Goal: Transaction & Acquisition: Purchase product/service

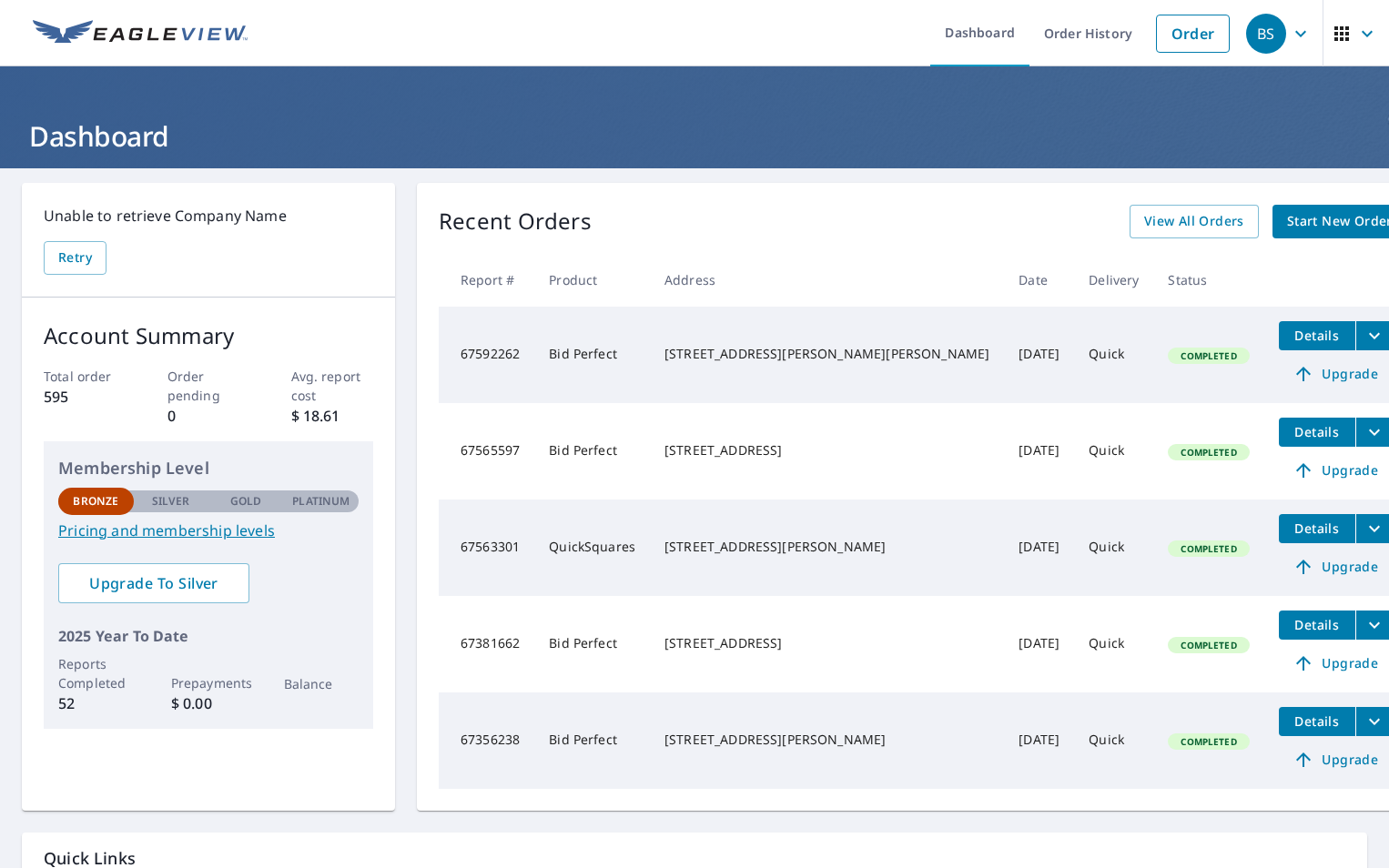
click at [184, 504] on p "Silver" at bounding box center [171, 501] width 39 height 17
click at [1176, 39] on link "Order" at bounding box center [1192, 34] width 74 height 39
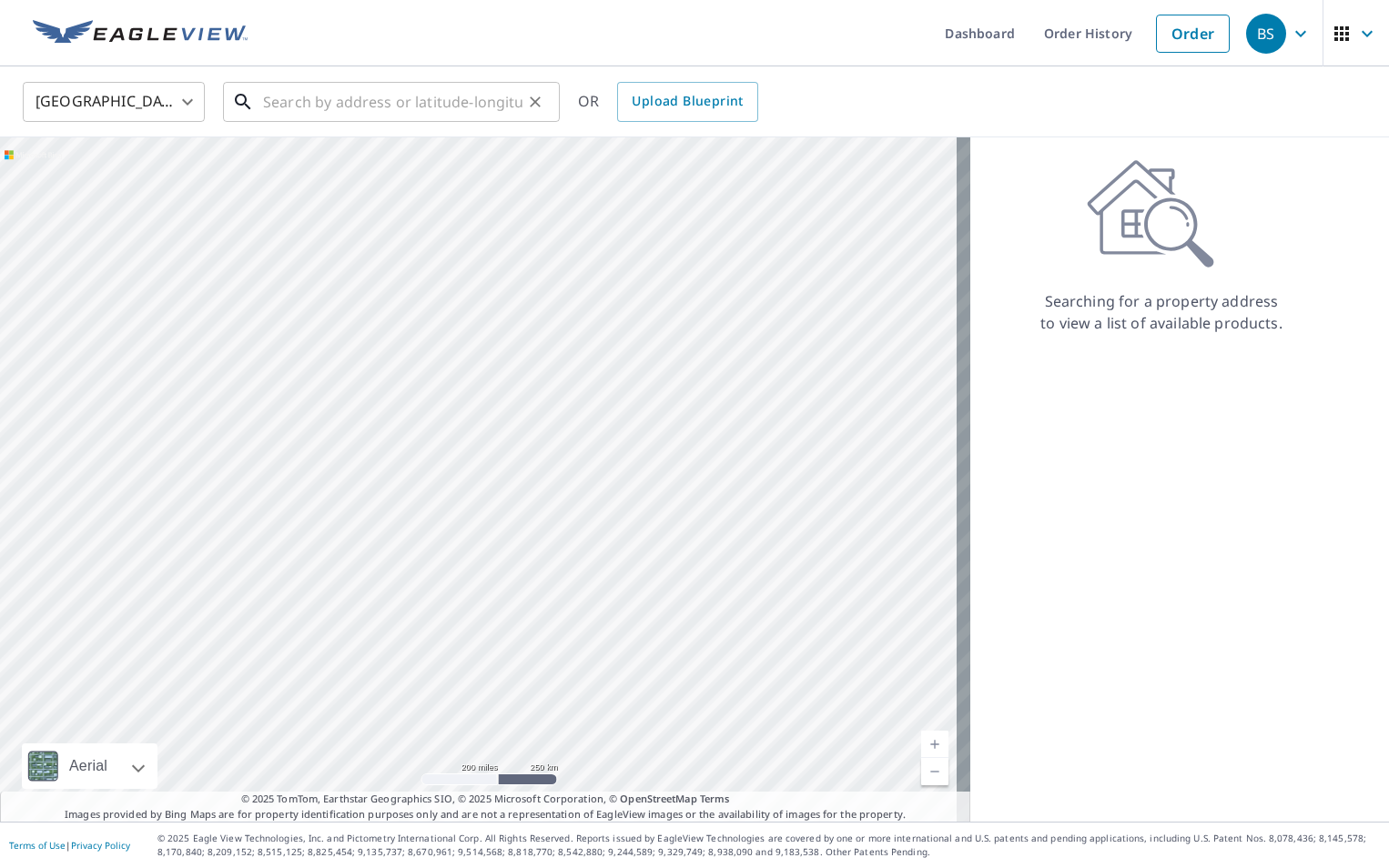
click at [306, 98] on input "text" at bounding box center [392, 102] width 260 height 51
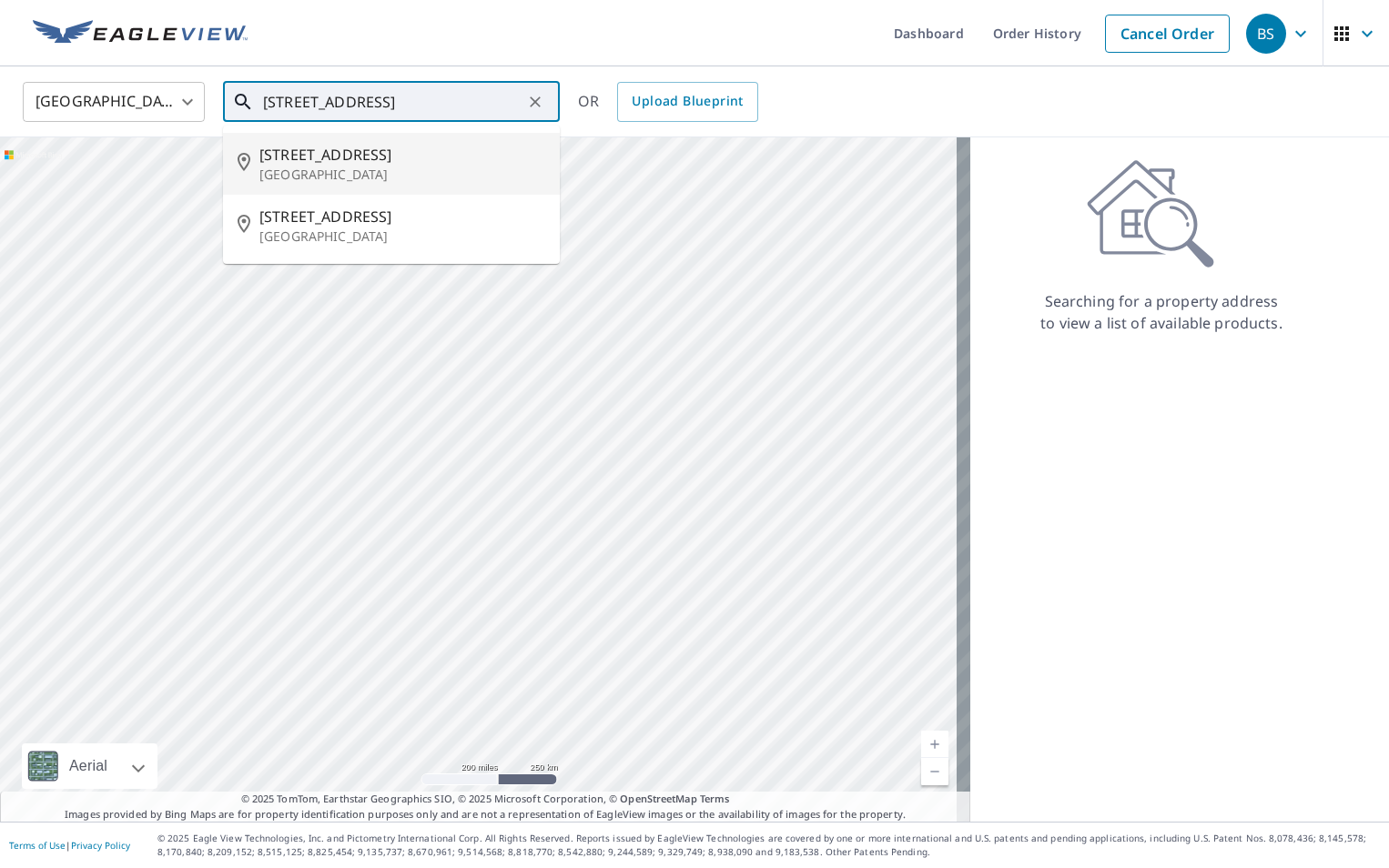
click at [387, 167] on p "[GEOGRAPHIC_DATA]" at bounding box center [402, 175] width 286 height 18
type input "[STREET_ADDRESS]"
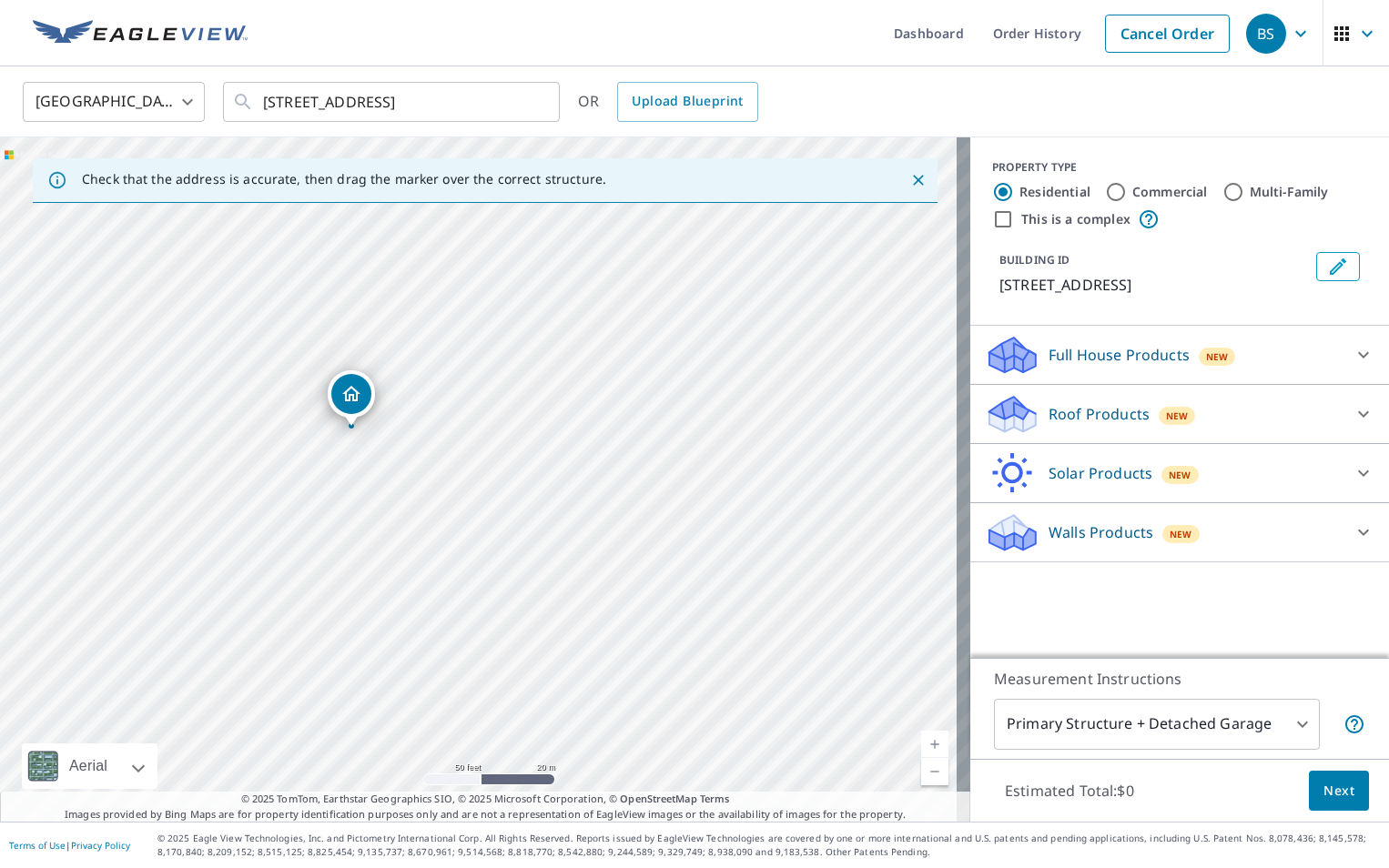
drag, startPoint x: 232, startPoint y: 464, endPoint x: 435, endPoint y: 453, distance: 203.3
click at [435, 453] on div "[STREET_ADDRESS]" at bounding box center [485, 479] width 970 height 684
drag, startPoint x: 429, startPoint y: 442, endPoint x: 493, endPoint y: 435, distance: 64.4
click at [493, 435] on div "[STREET_ADDRESS]" at bounding box center [485, 479] width 970 height 684
drag, startPoint x: 387, startPoint y: 374, endPoint x: 387, endPoint y: 331, distance: 43.0
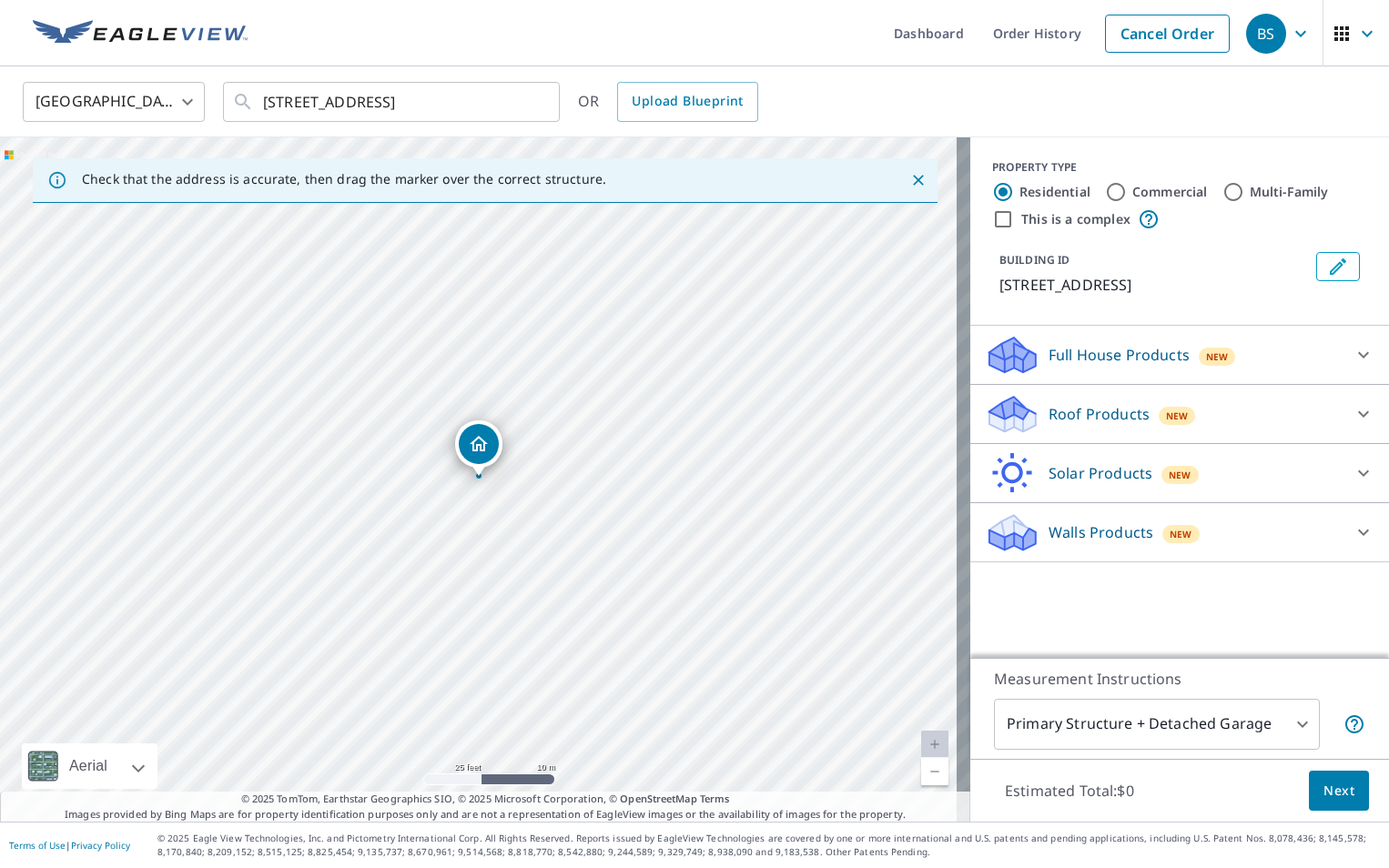
click at [1048, 417] on p "Roof Products" at bounding box center [1099, 414] width 101 height 22
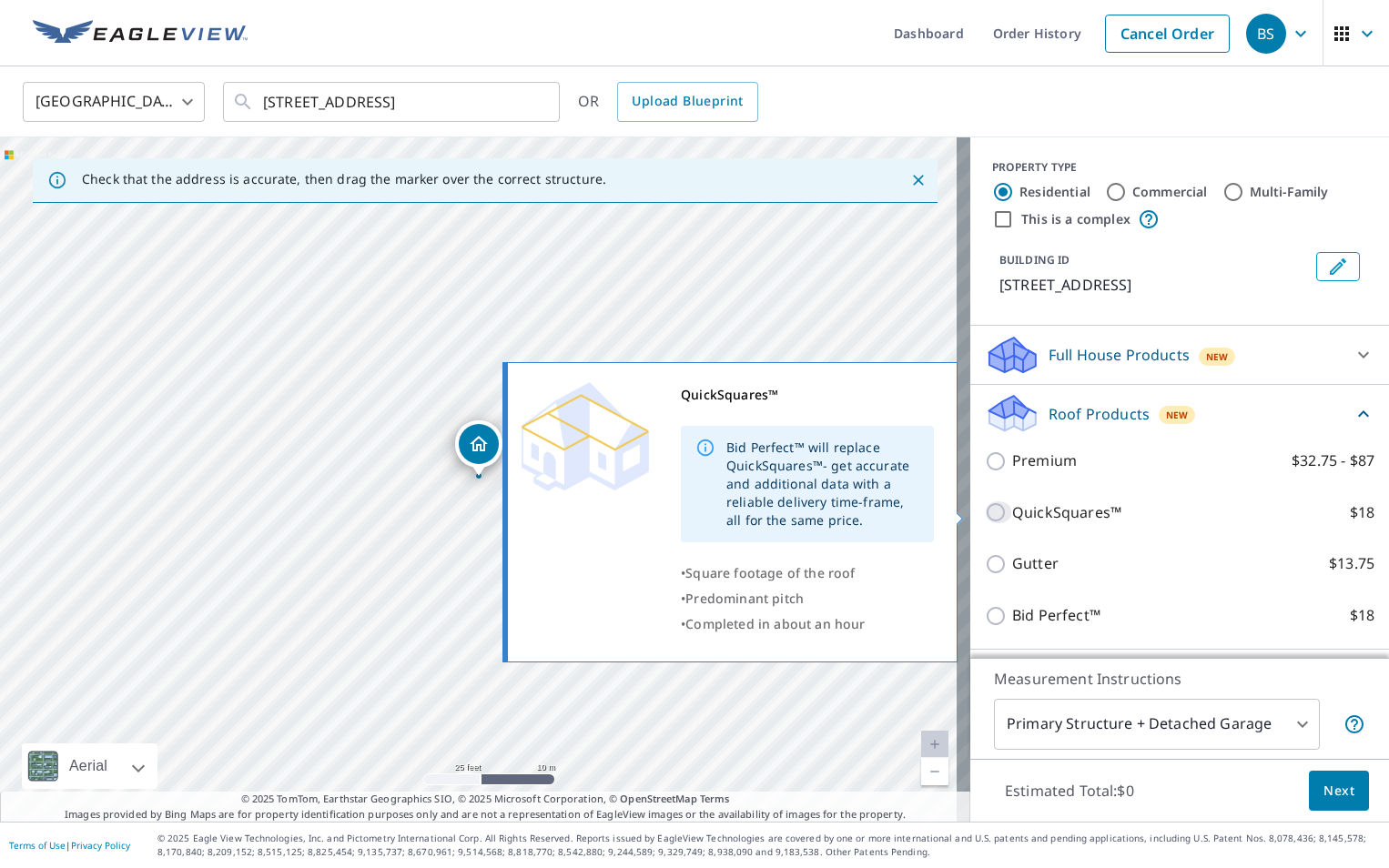
click at [985, 513] on input "QuickSquares™ $18" at bounding box center [999, 513] width 28 height 22
checkbox input "true"
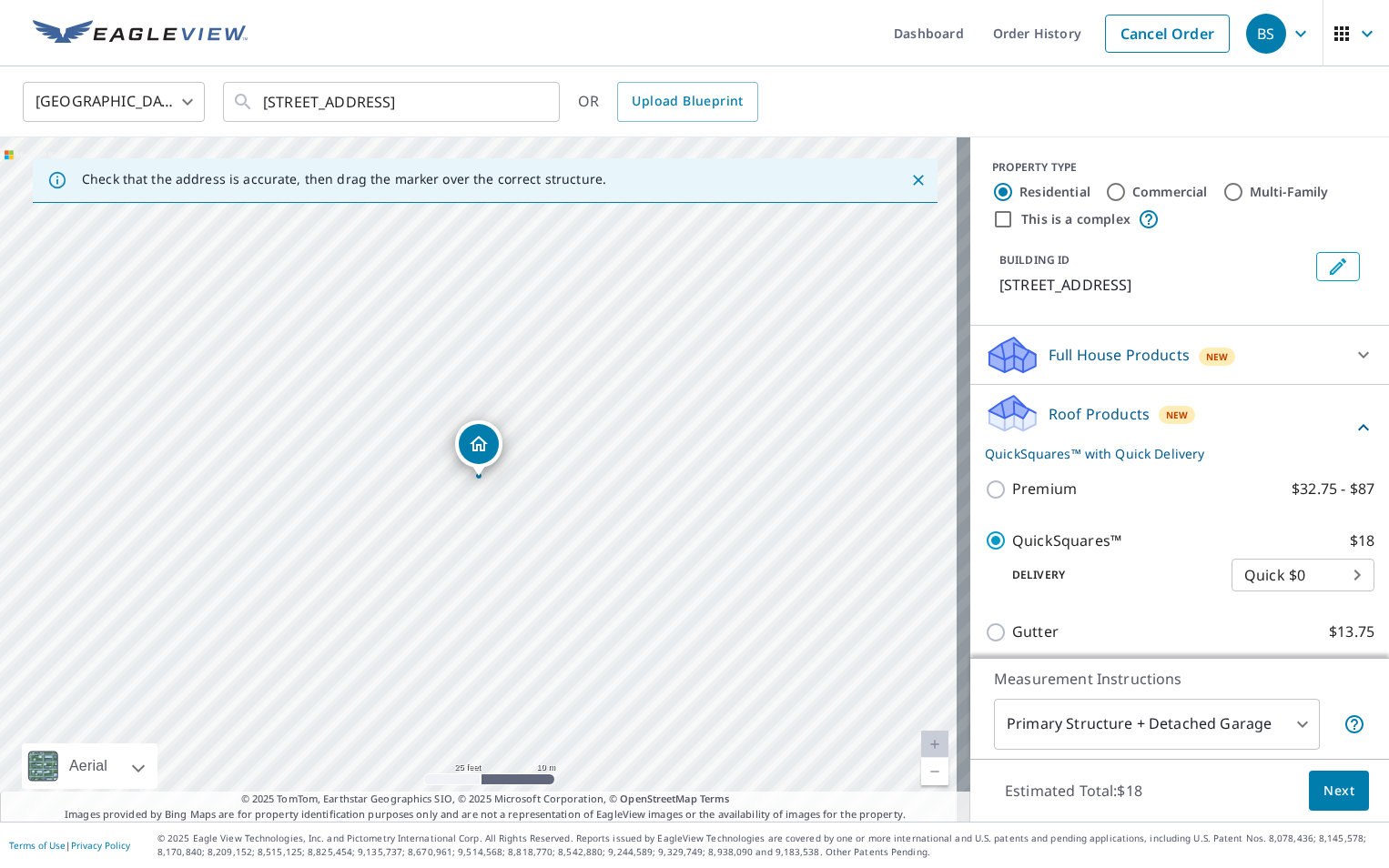
click at [1324, 791] on span "Next" at bounding box center [1339, 791] width 31 height 23
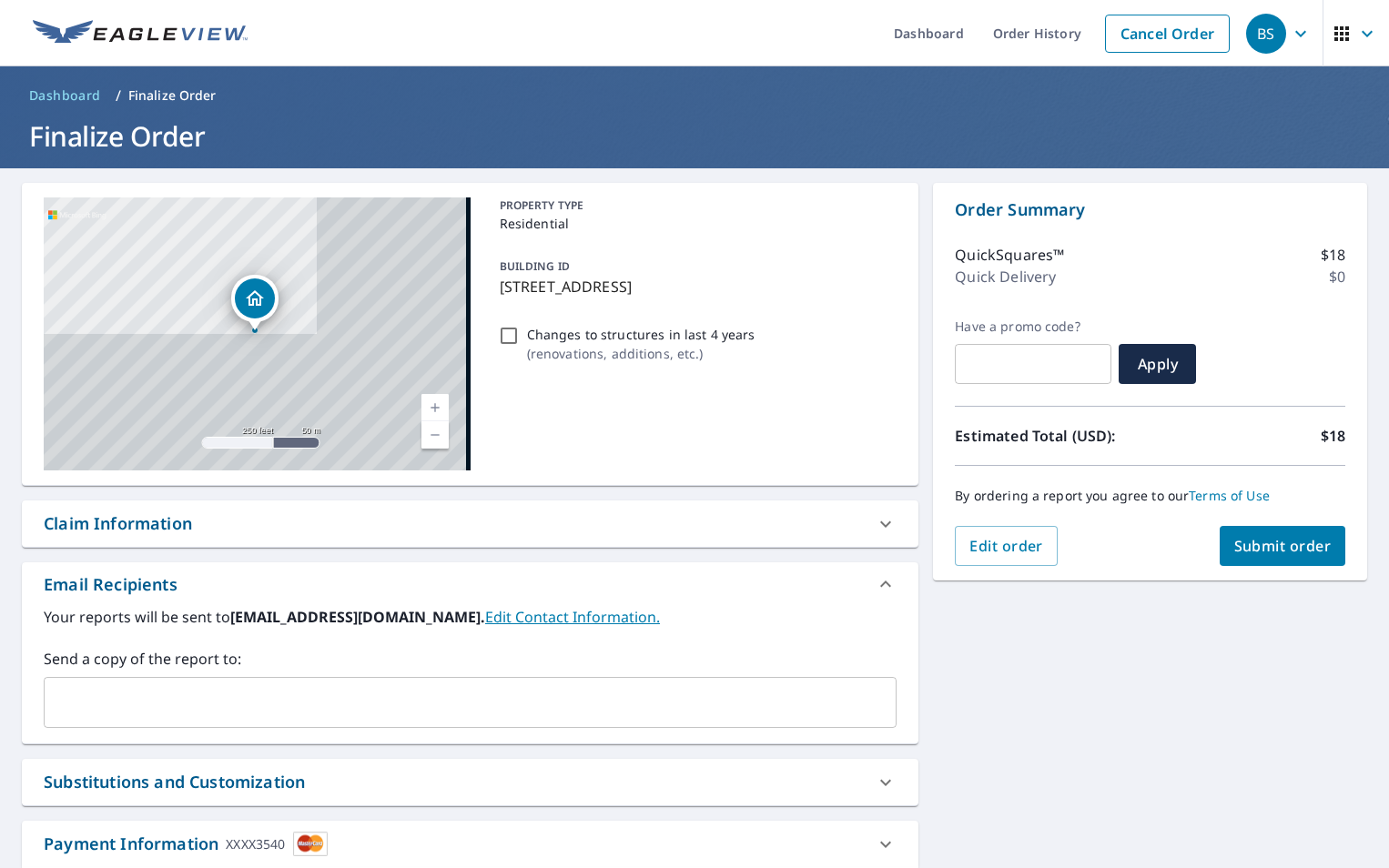
click at [1264, 548] on span "Submit order" at bounding box center [1282, 546] width 98 height 20
